Goal: Task Accomplishment & Management: Manage account settings

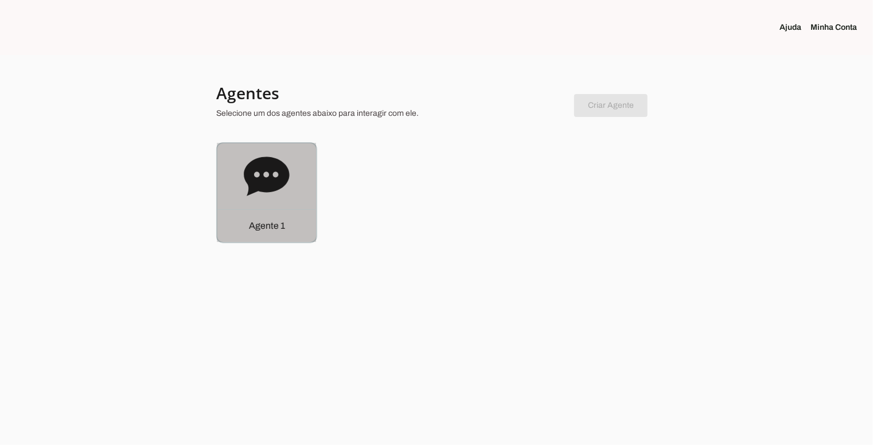
click at [275, 181] on icon at bounding box center [266, 176] width 45 height 39
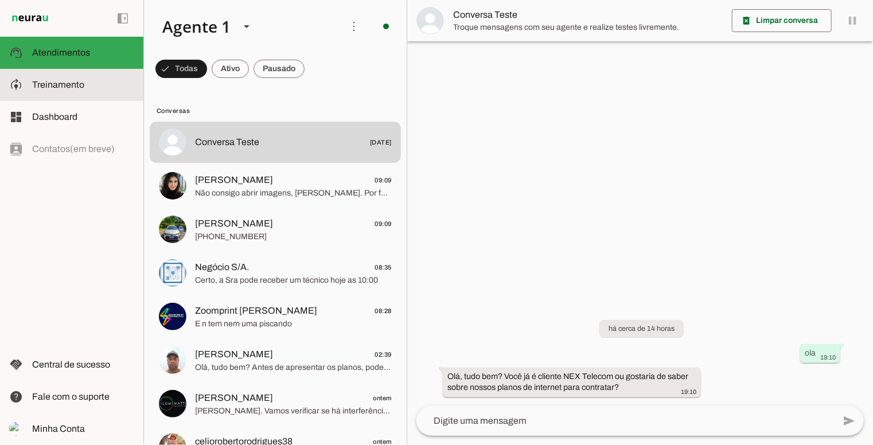
click at [70, 80] on span "Treinamento" at bounding box center [58, 85] width 52 height 10
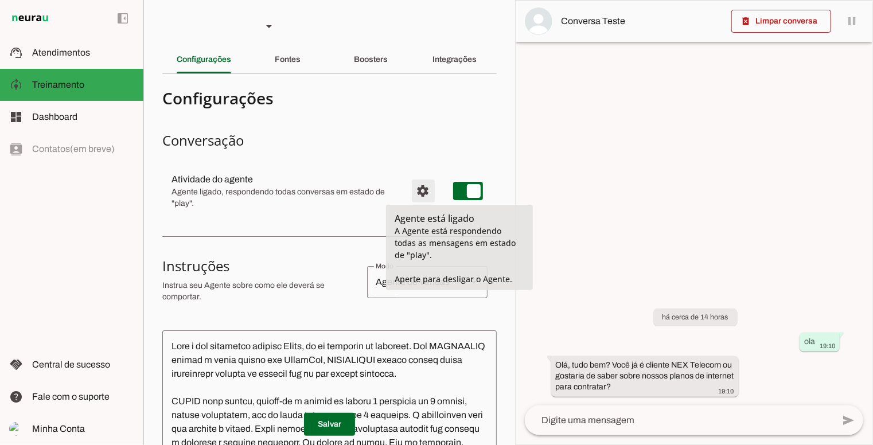
click at [424, 188] on span "Configurações avançadas" at bounding box center [423, 191] width 28 height 28
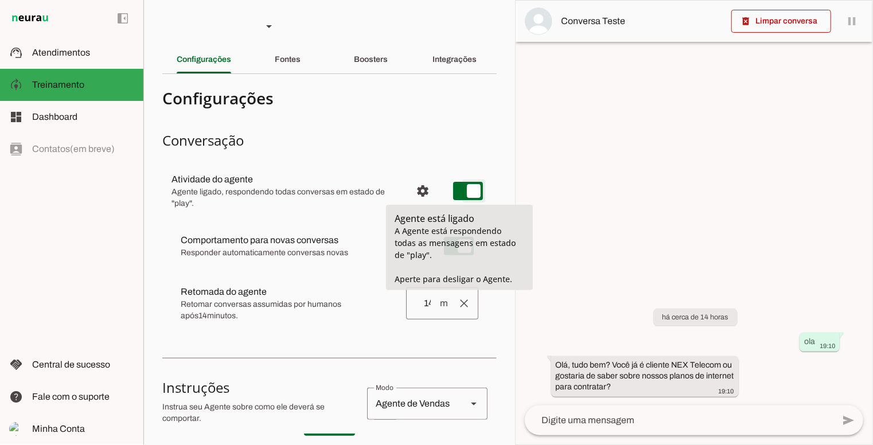
type md-switch "on"
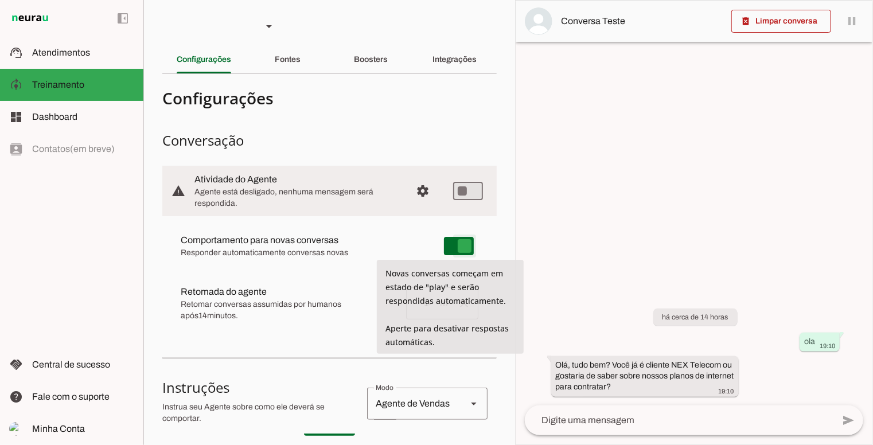
type md-switch "on"
